Goal: Information Seeking & Learning: Understand process/instructions

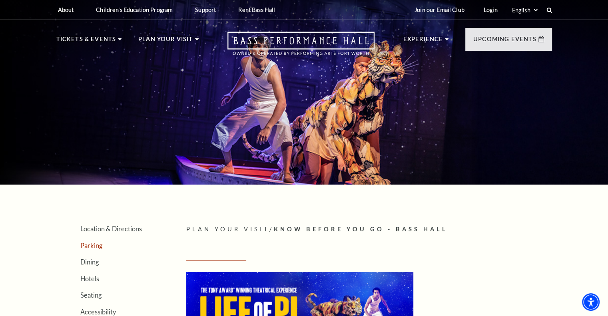
click at [100, 246] on link "Parking" at bounding box center [91, 246] width 22 height 8
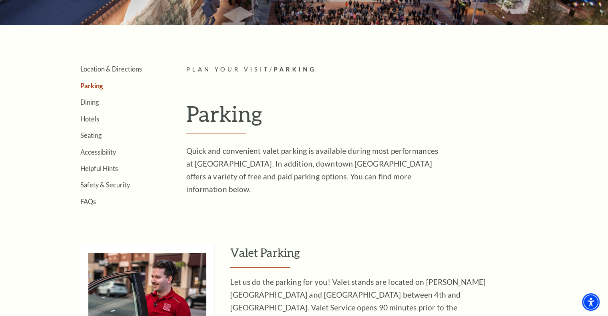
scroll to position [160, 0]
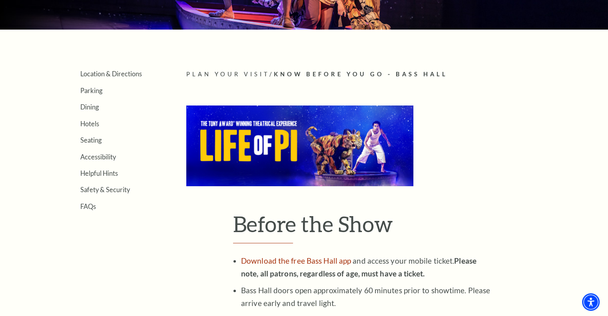
scroll to position [160, 0]
